Goal: Task Accomplishment & Management: Manage account settings

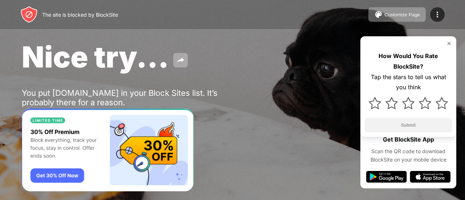
click at [449, 43] on img at bounding box center [449, 44] width 6 height 6
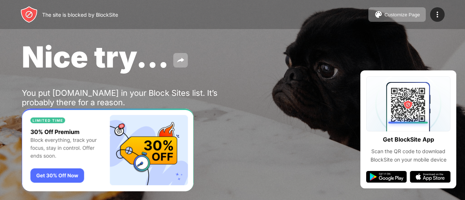
drag, startPoint x: 422, startPoint y: 0, endPoint x: 305, endPoint y: 19, distance: 118.5
click at [306, 18] on div "The site is blocked by BlockSite Customize Page Edit Block List Redirect Custom…" at bounding box center [232, 14] width 465 height 29
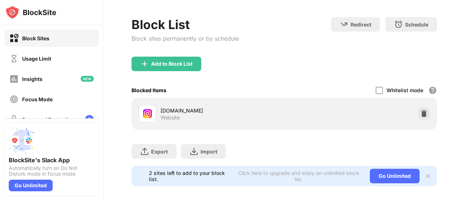
scroll to position [40, 0]
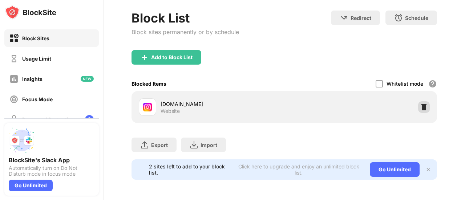
click at [421, 105] on div at bounding box center [424, 107] width 12 height 12
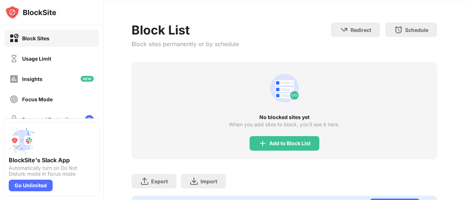
scroll to position [0, 0]
